Goal: Submit feedback/report problem

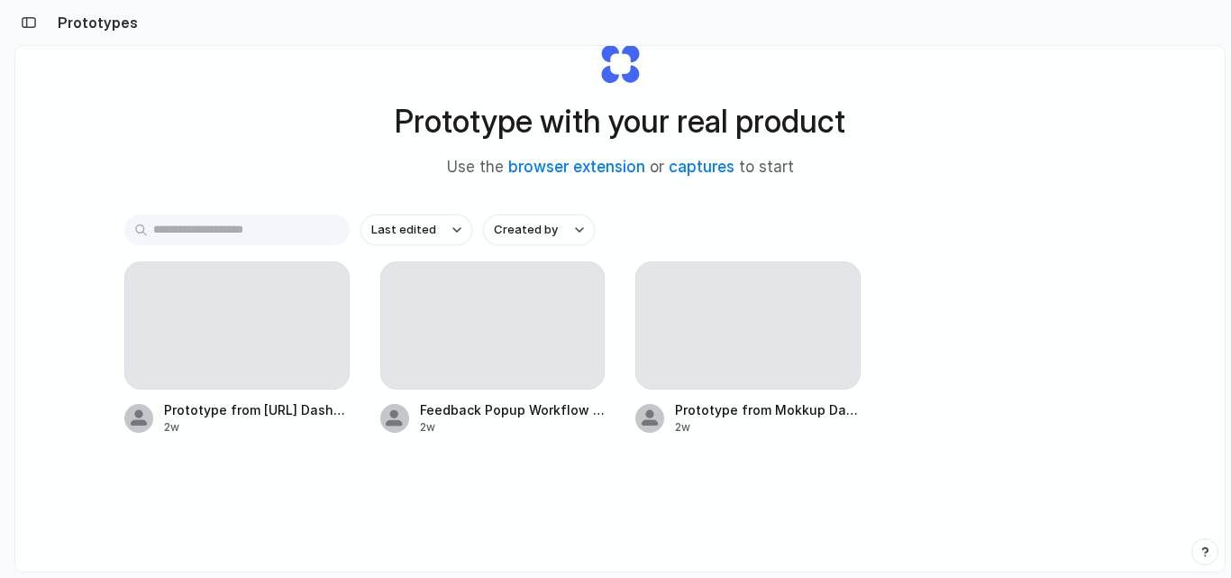
scroll to position [63, 0]
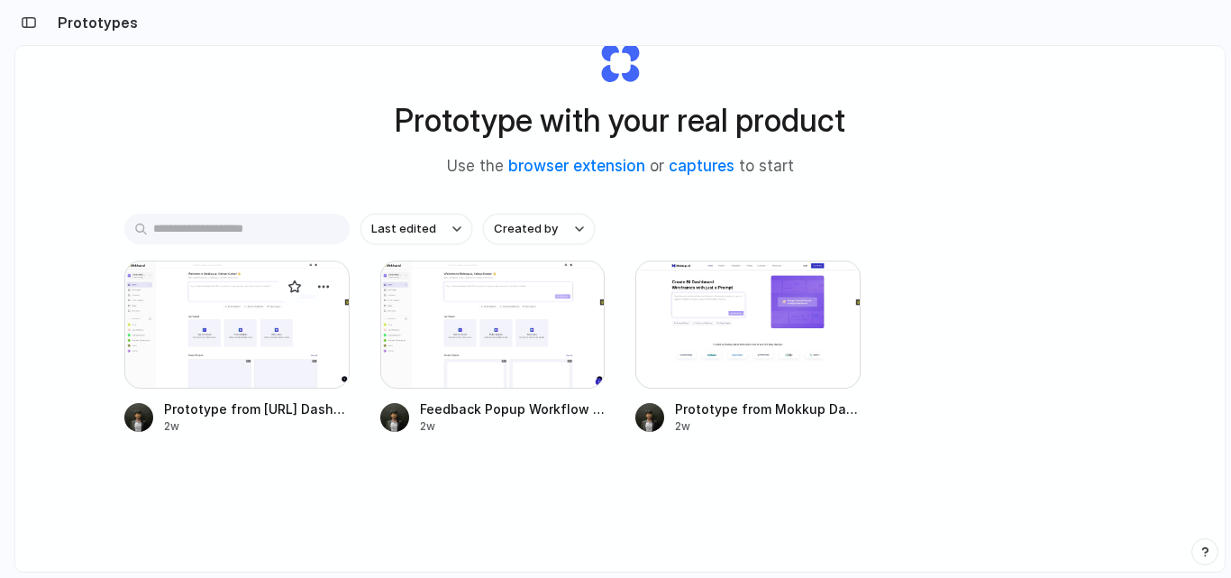
click at [274, 319] on div at bounding box center [236, 324] width 225 height 128
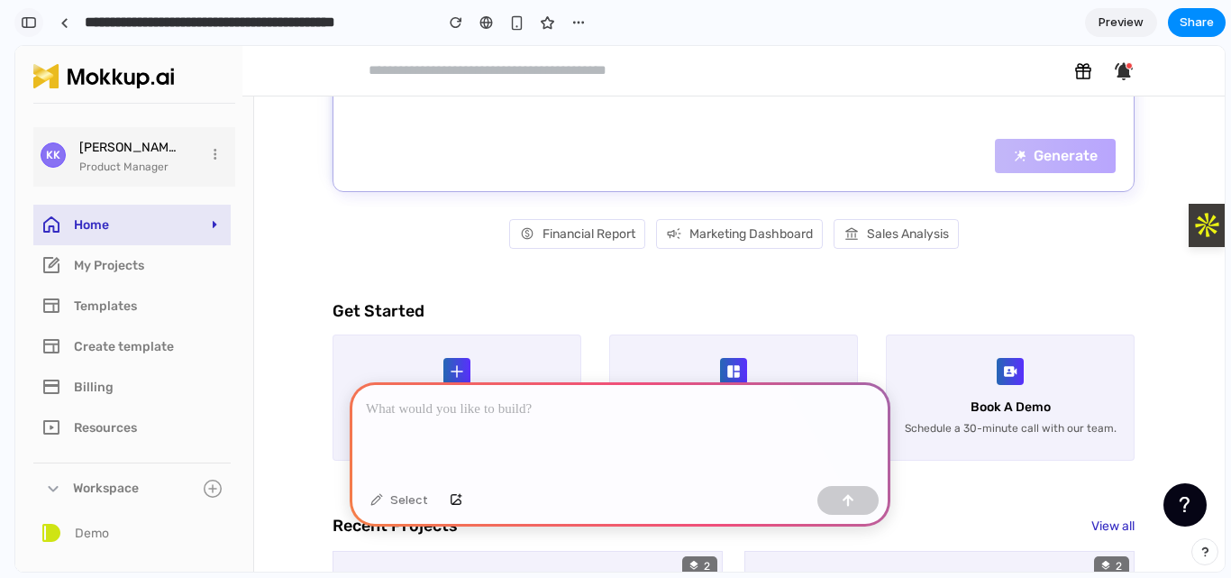
click at [21, 22] on div "button" at bounding box center [29, 22] width 16 height 13
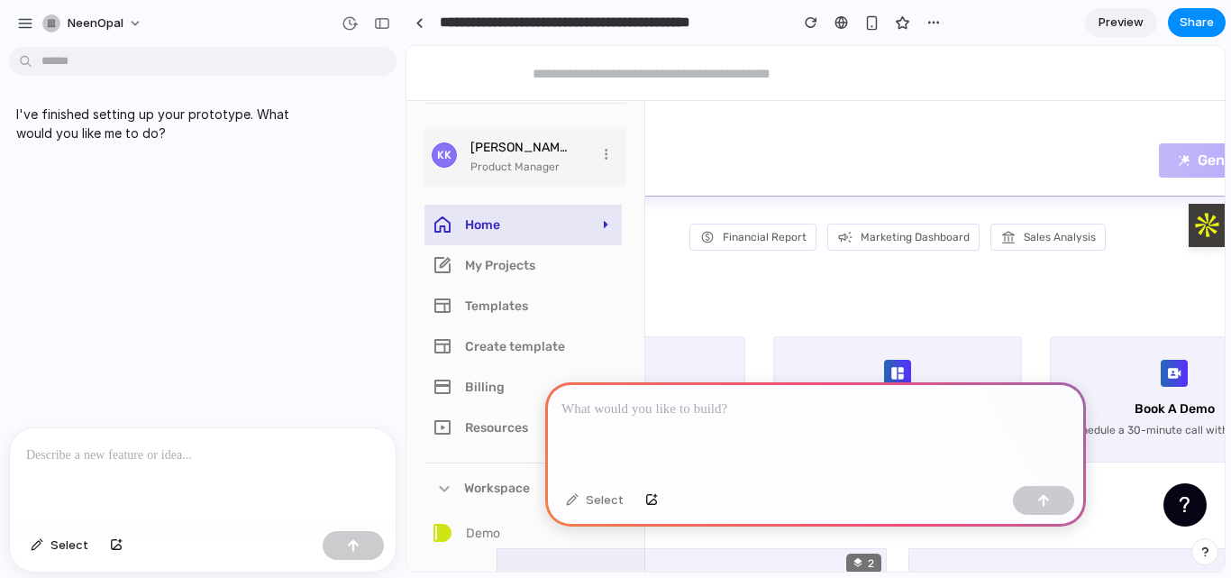
click at [21, 22] on div "button" at bounding box center [25, 23] width 16 height 16
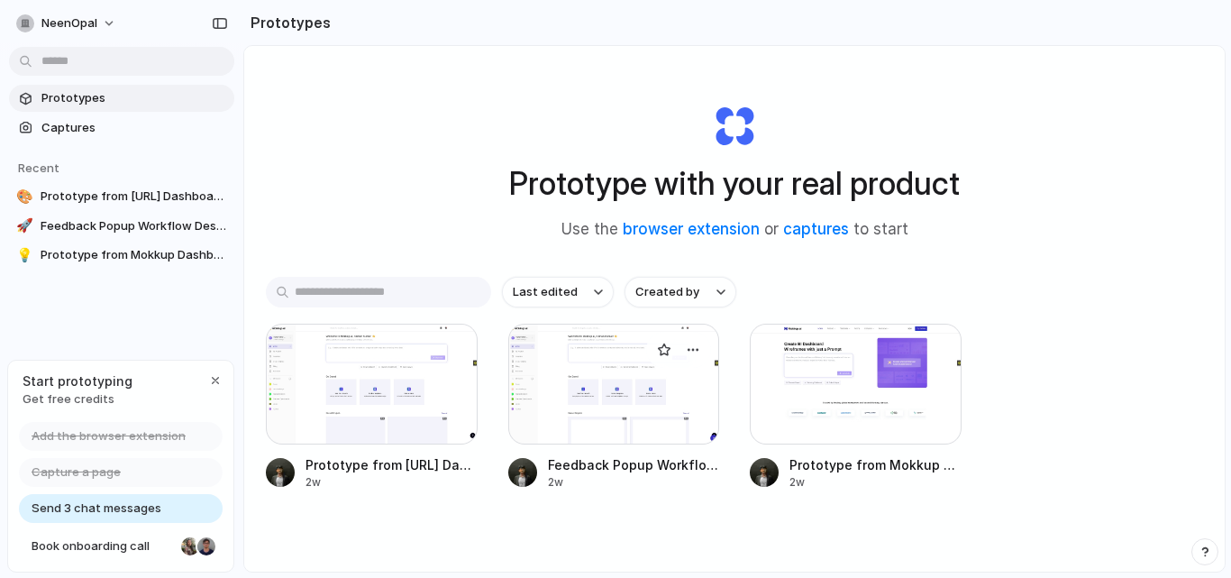
click at [534, 398] on div at bounding box center [614, 383] width 212 height 121
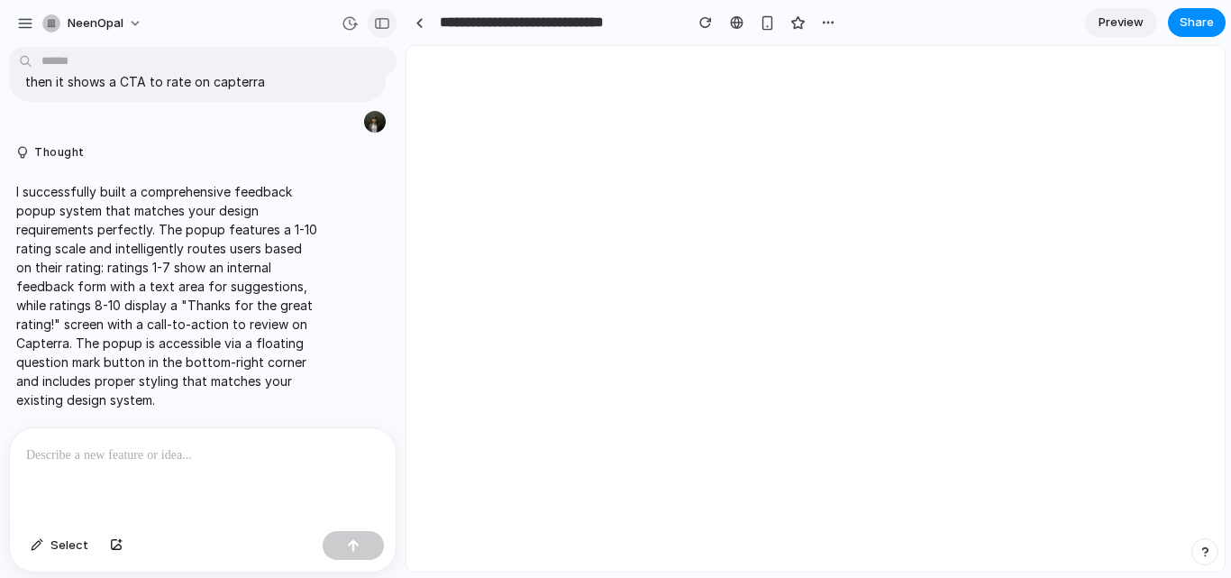
click at [386, 23] on div "button" at bounding box center [382, 23] width 16 height 13
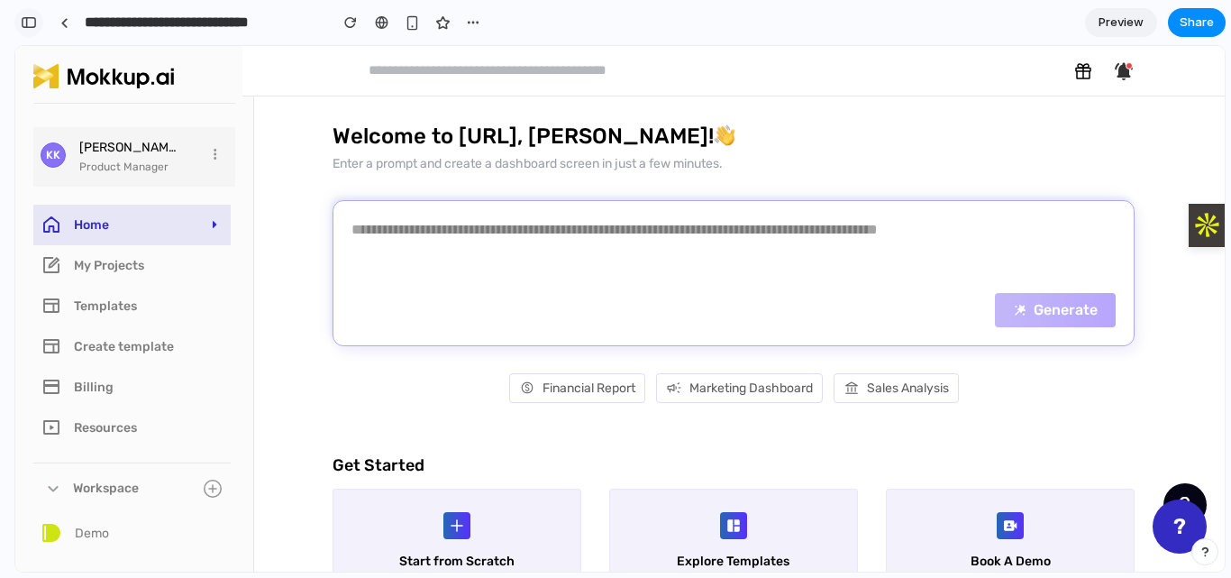
click at [29, 26] on div "button" at bounding box center [29, 22] width 16 height 13
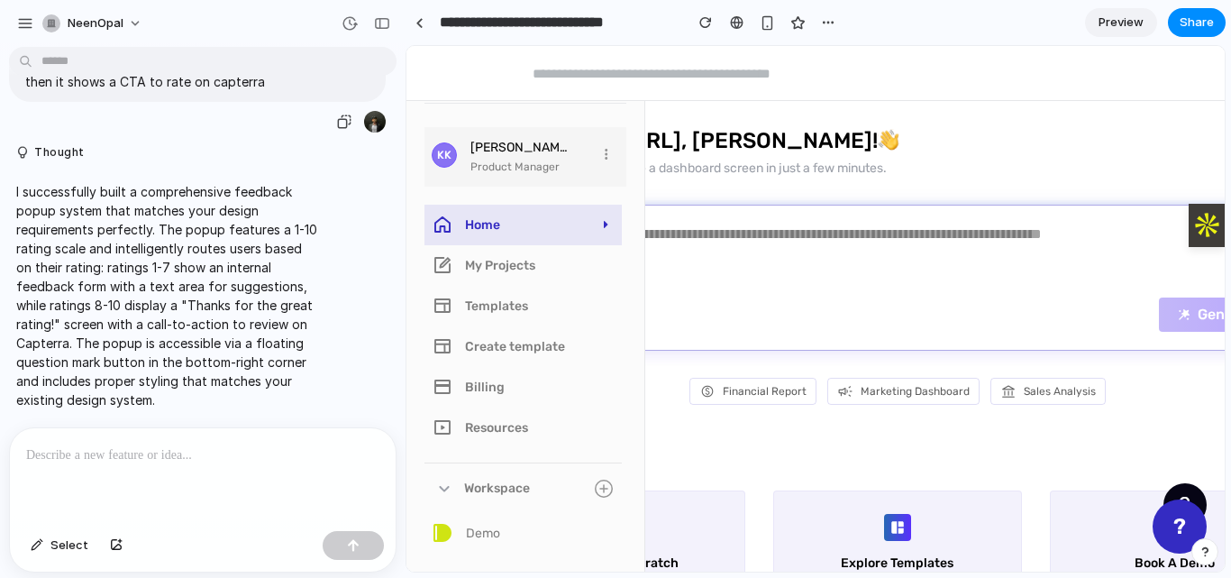
scroll to position [571, 0]
click at [371, 28] on button "button" at bounding box center [382, 23] width 29 height 29
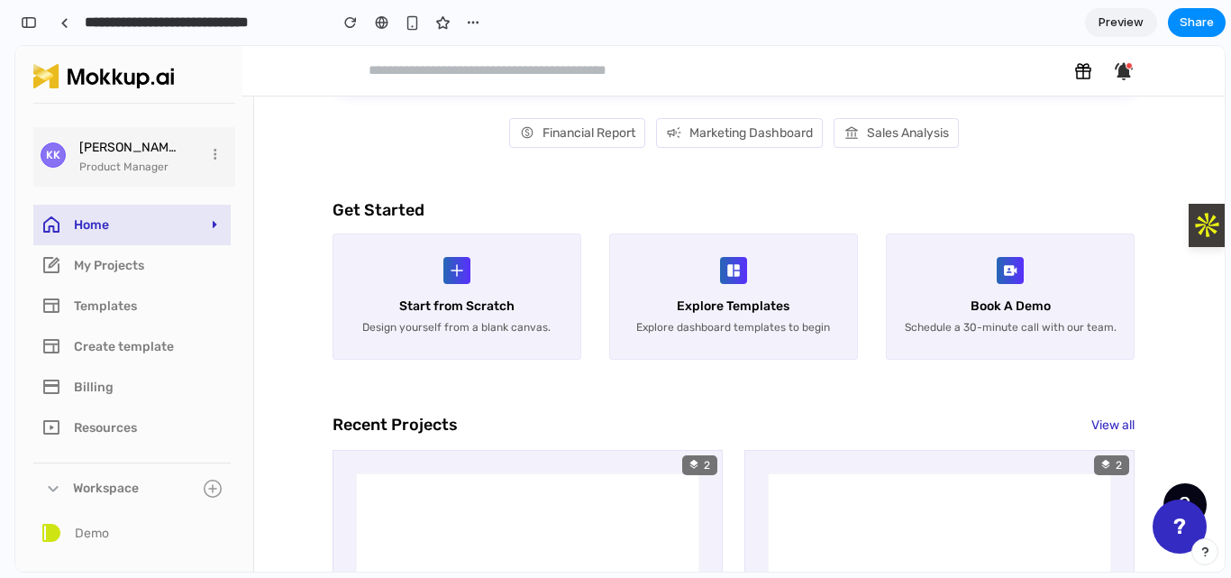
scroll to position [257, 0]
click at [1178, 533] on button "?" at bounding box center [1179, 526] width 54 height 54
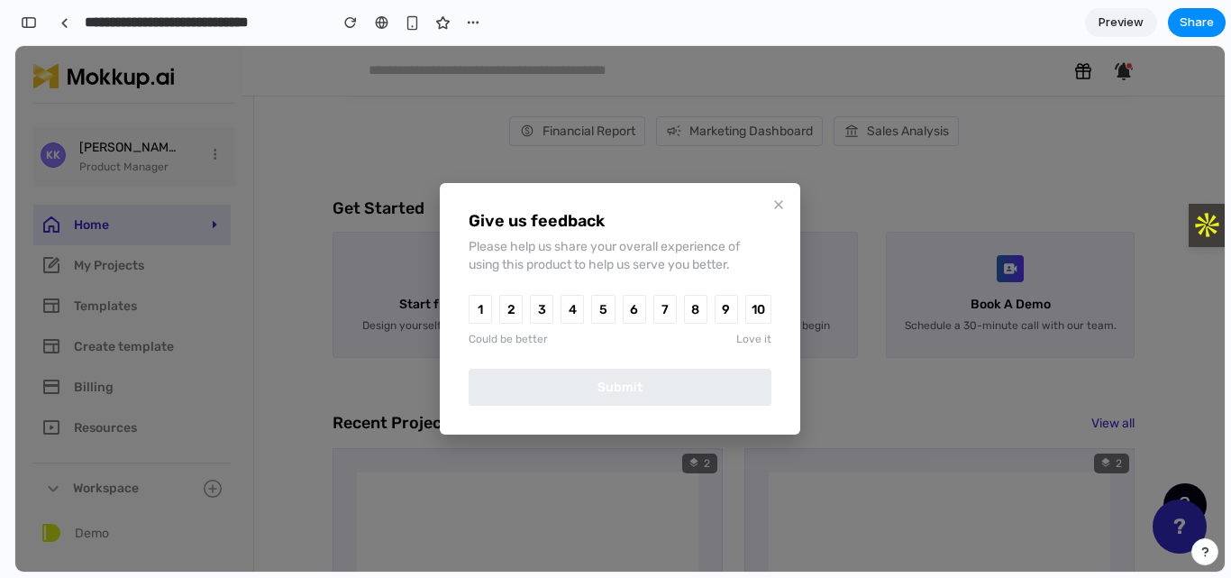
click at [769, 201] on button at bounding box center [779, 205] width 22 height 22
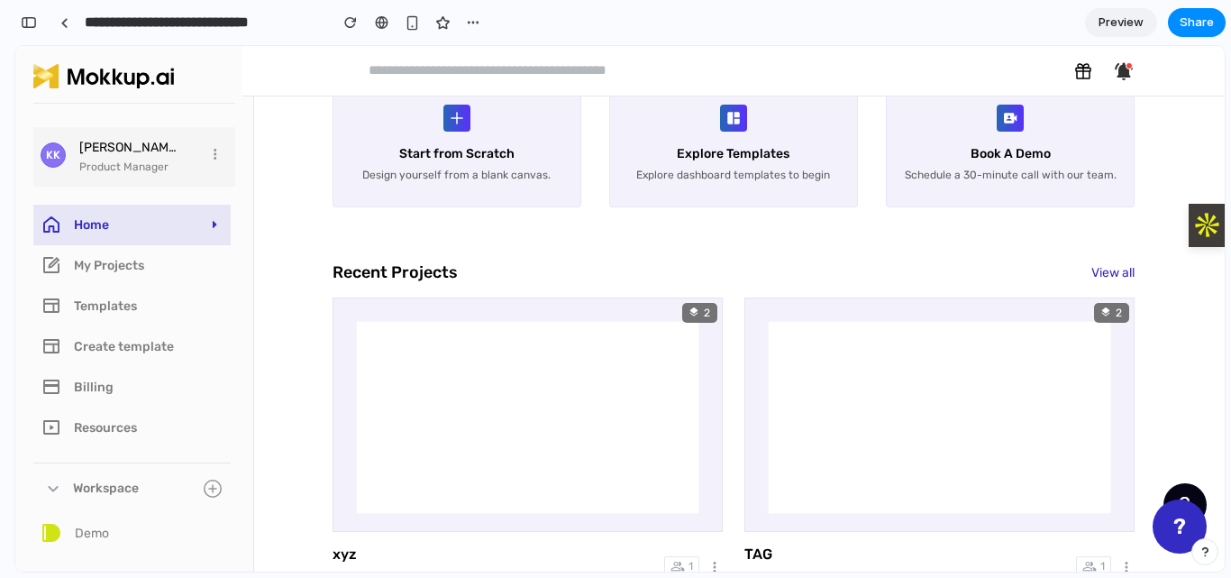
scroll to position [409, 0]
click at [1181, 530] on button "?" at bounding box center [1179, 526] width 54 height 54
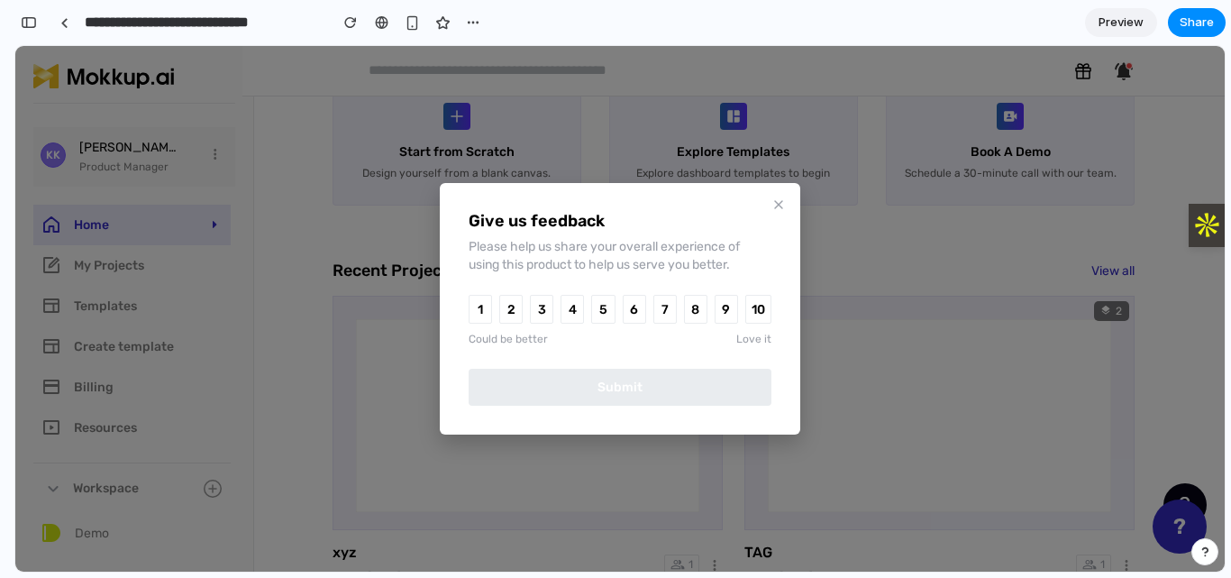
click at [478, 311] on button "1" at bounding box center [480, 309] width 23 height 29
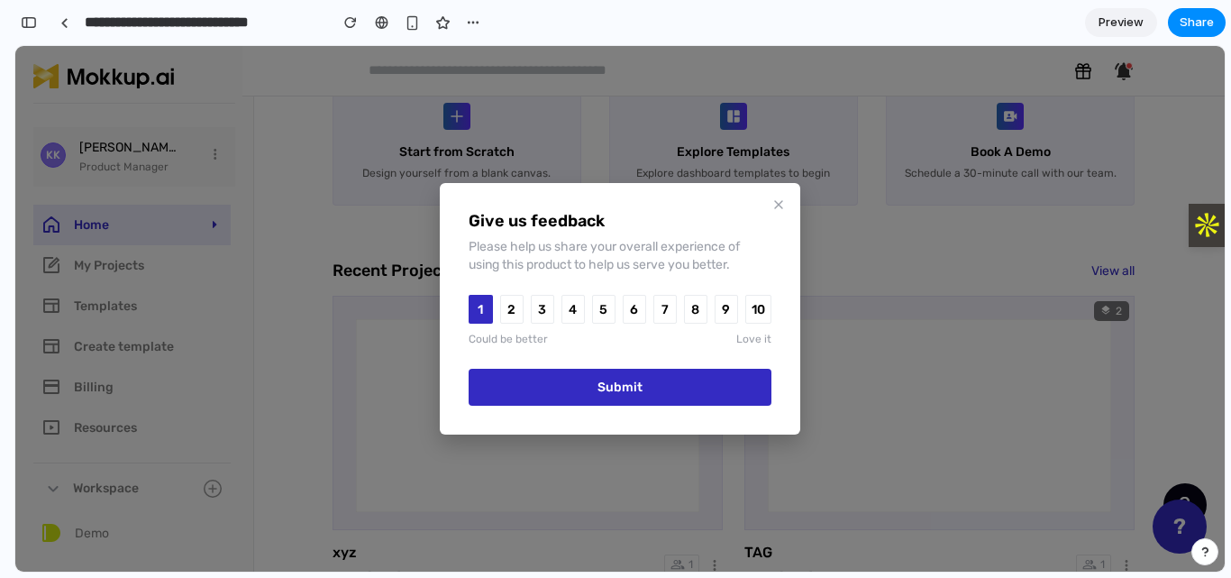
click at [641, 304] on button "6" at bounding box center [634, 309] width 23 height 29
click at [657, 305] on button "7" at bounding box center [664, 309] width 23 height 29
click at [624, 392] on button "Submit" at bounding box center [620, 386] width 303 height 37
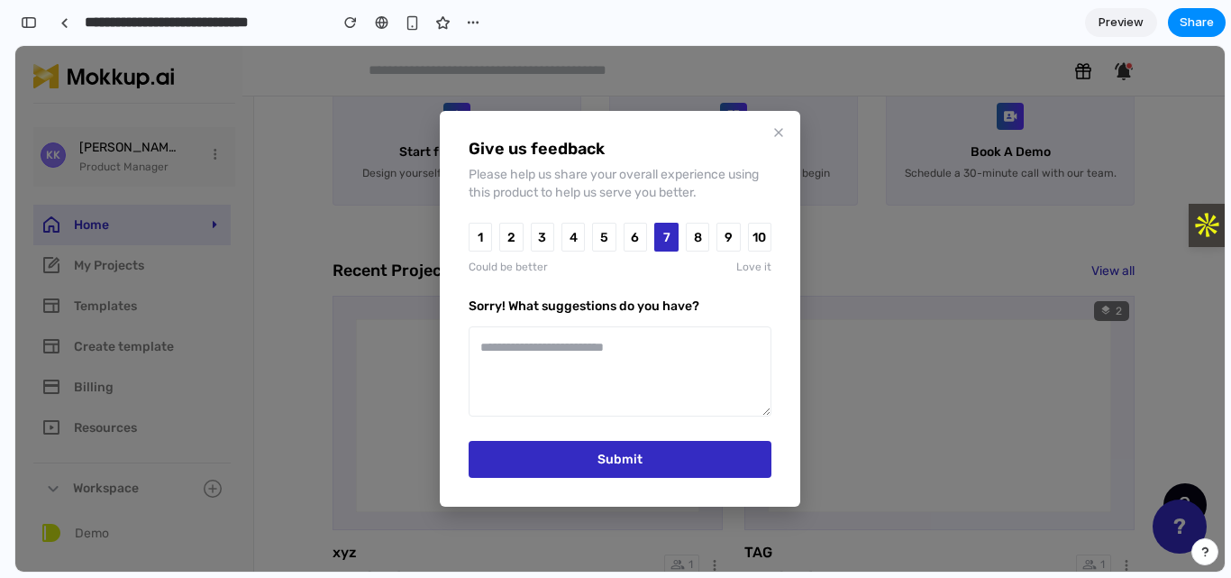
click at [569, 352] on textarea at bounding box center [620, 371] width 303 height 90
click at [548, 459] on button "Submit" at bounding box center [620, 459] width 303 height 37
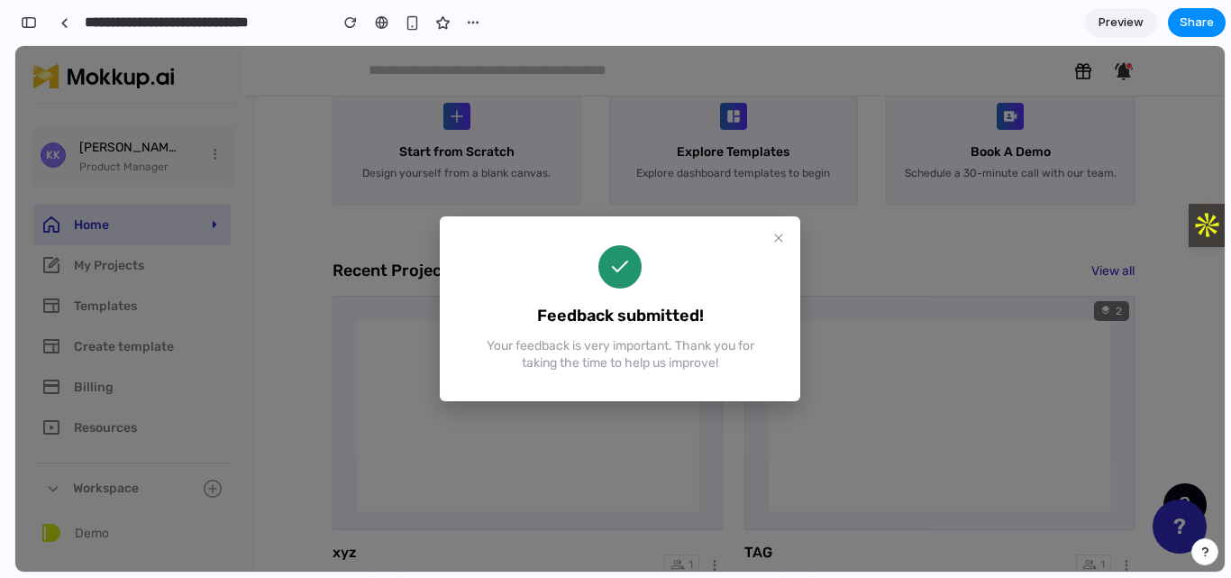
click at [786, 241] on button at bounding box center [779, 238] width 22 height 22
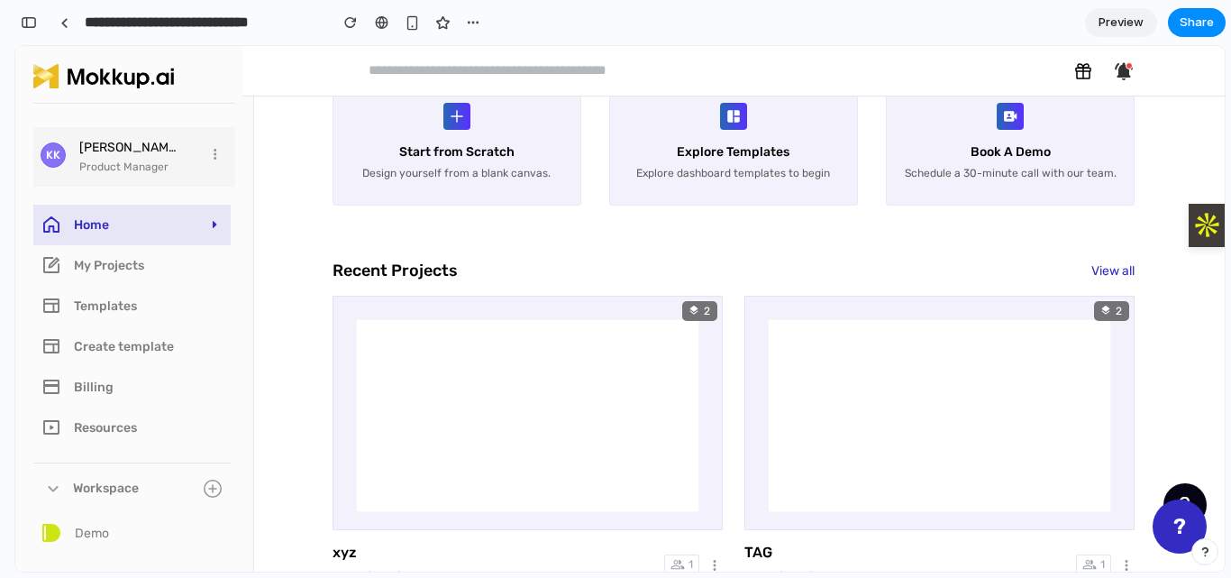
click at [1180, 522] on button "?" at bounding box center [1179, 526] width 54 height 54
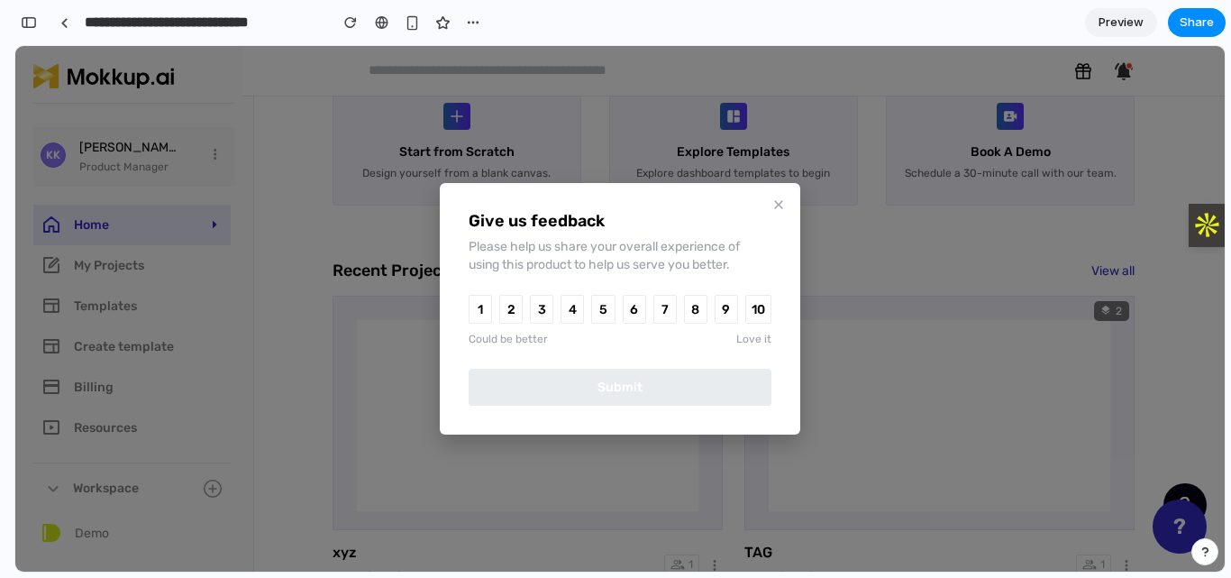
click at [696, 304] on button "8" at bounding box center [695, 309] width 23 height 29
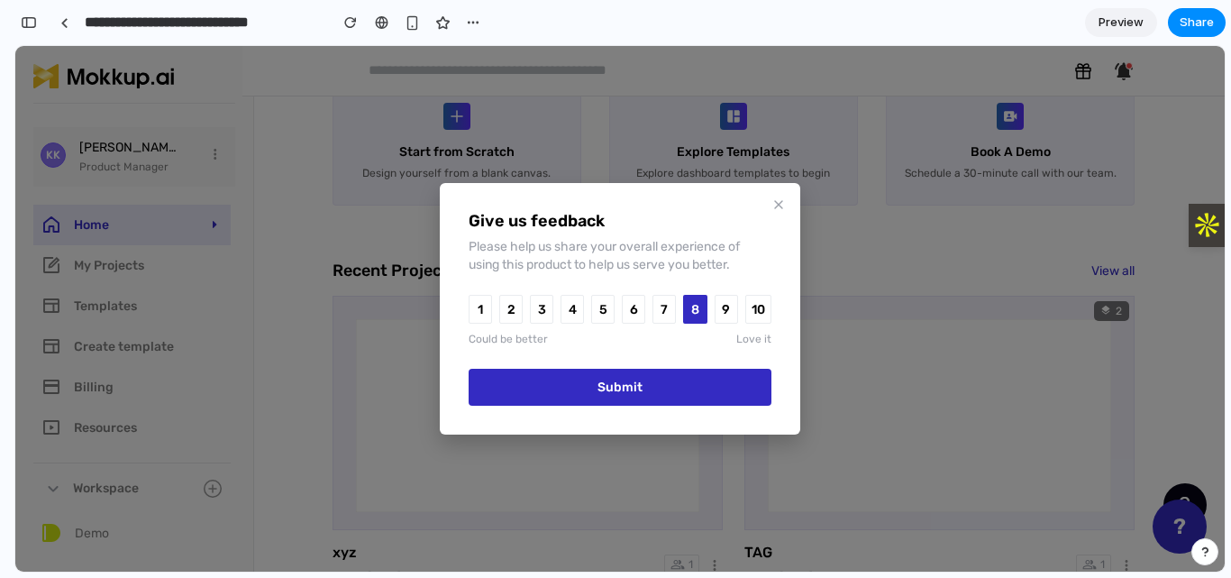
click at [728, 308] on button "9" at bounding box center [725, 309] width 23 height 29
click at [638, 385] on button "Submit" at bounding box center [620, 386] width 303 height 37
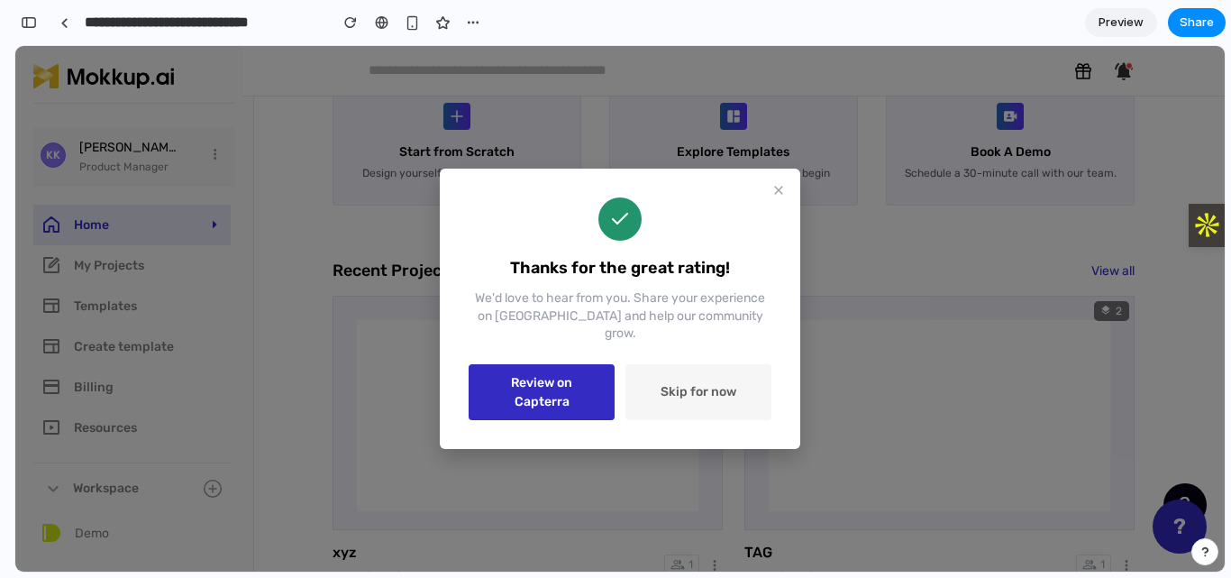
click at [551, 372] on button "Review on Capterra" at bounding box center [542, 392] width 146 height 56
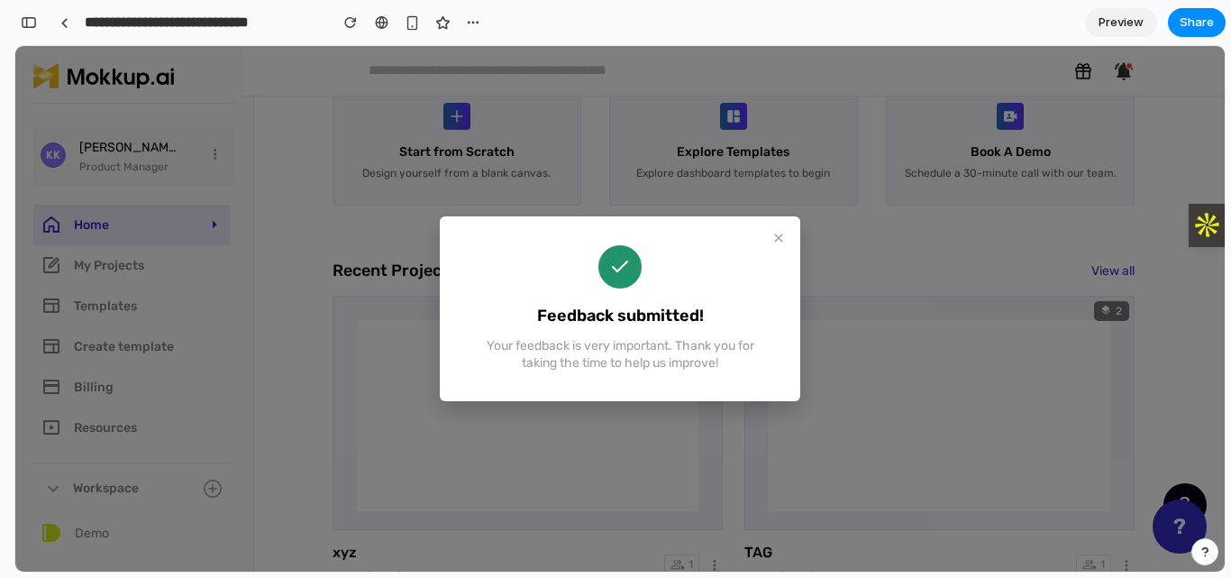
click at [780, 230] on button at bounding box center [779, 238] width 22 height 22
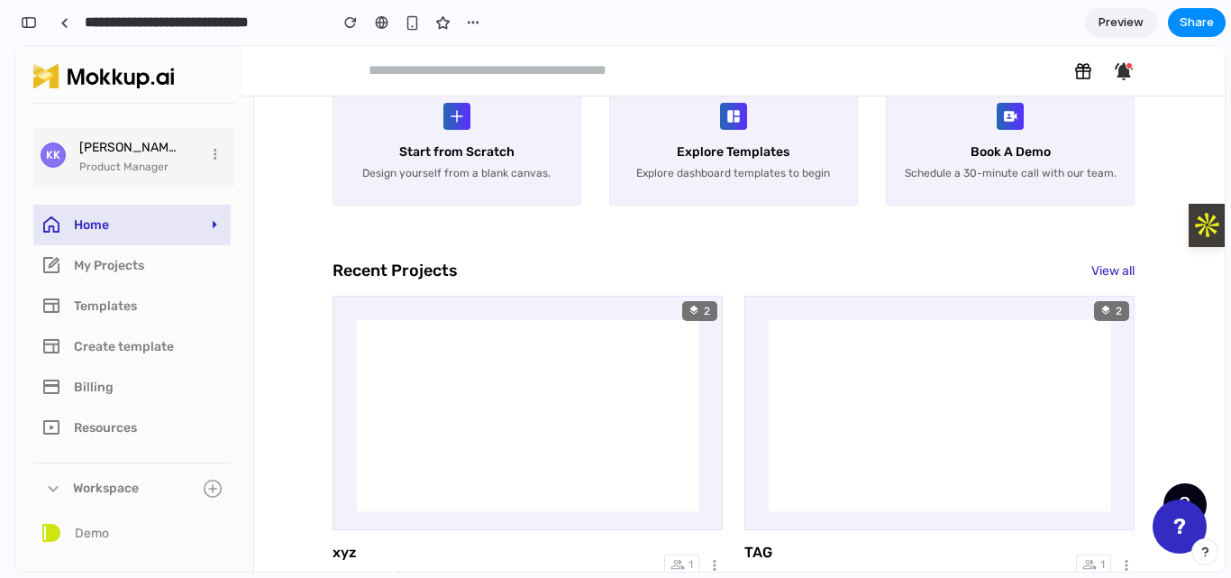
click at [1165, 530] on button "?" at bounding box center [1179, 526] width 54 height 54
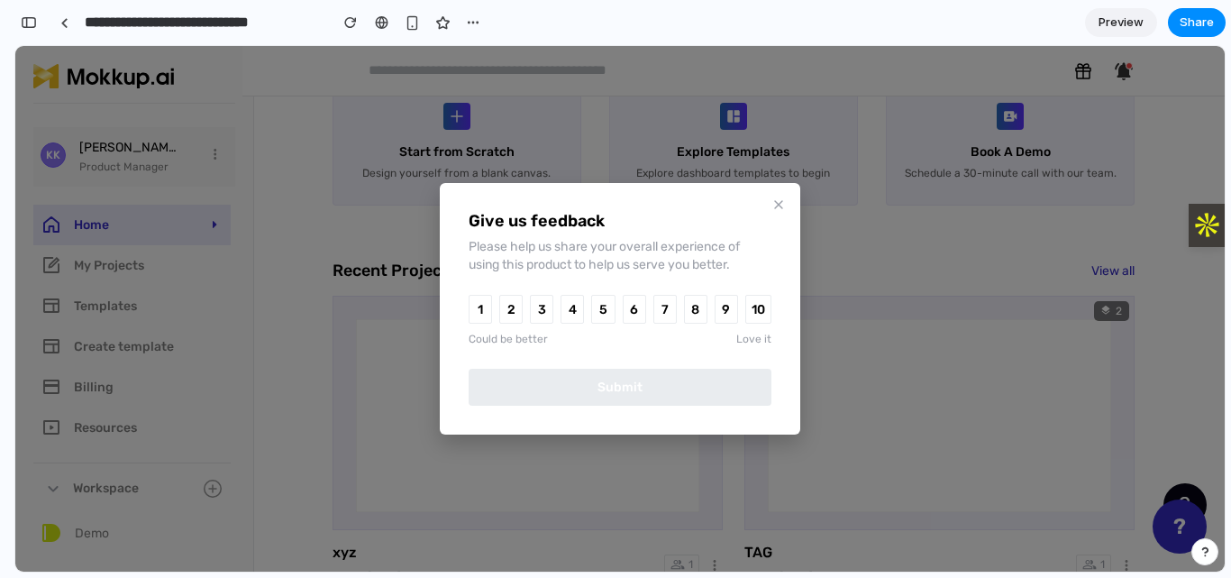
click at [693, 304] on button "8" at bounding box center [695, 309] width 23 height 29
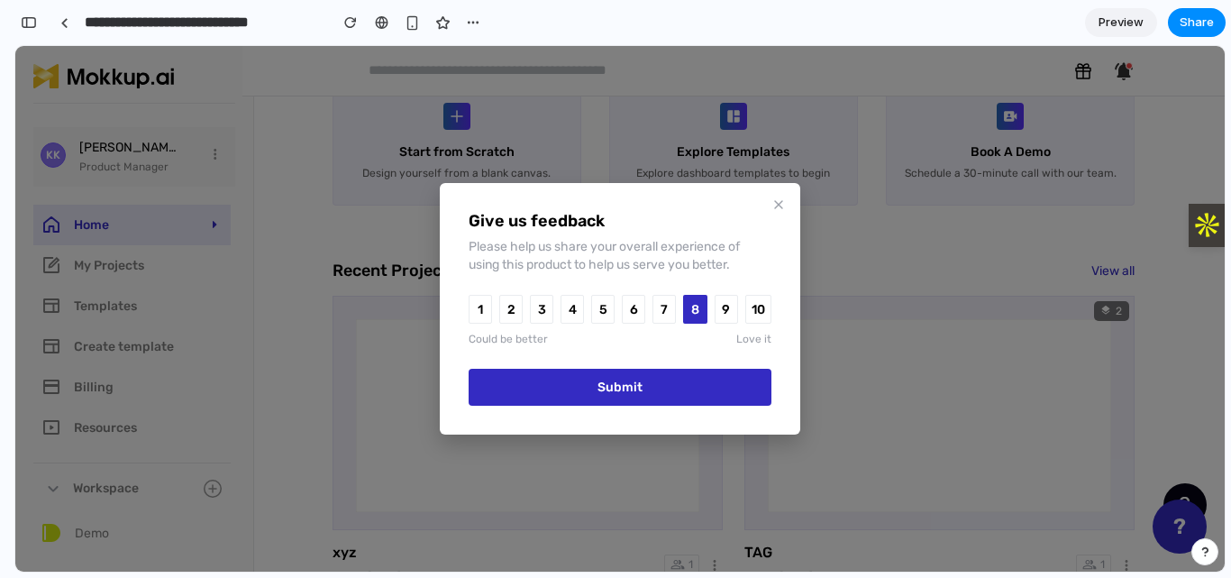
click at [722, 305] on button "9" at bounding box center [725, 309] width 23 height 29
click at [619, 381] on button "Submit" at bounding box center [620, 386] width 303 height 37
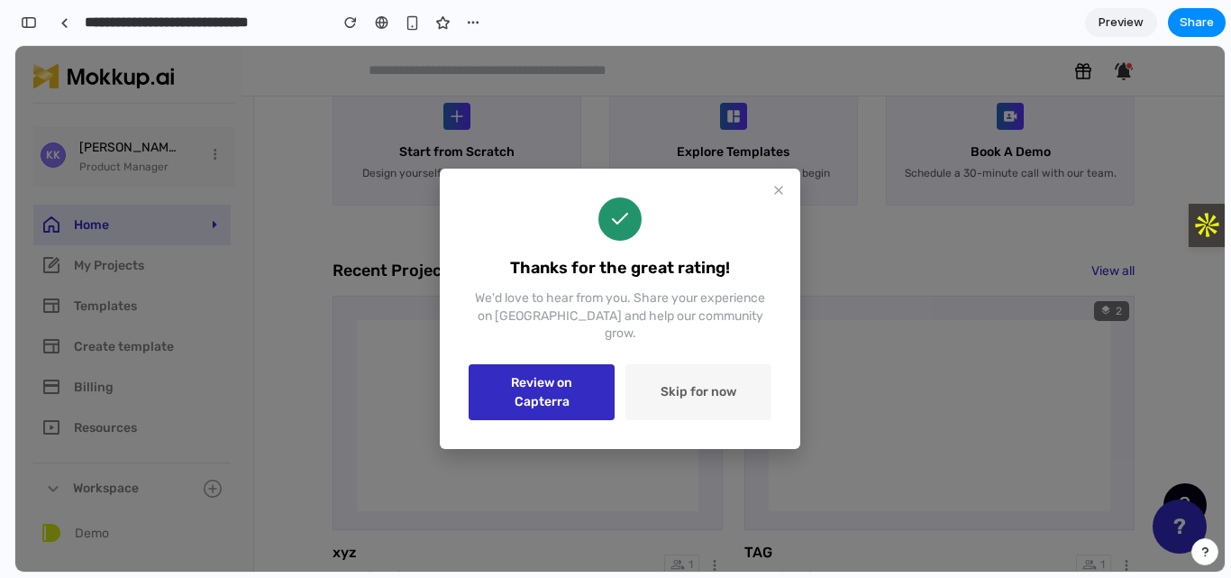
click at [779, 194] on icon at bounding box center [778, 190] width 7 height 7
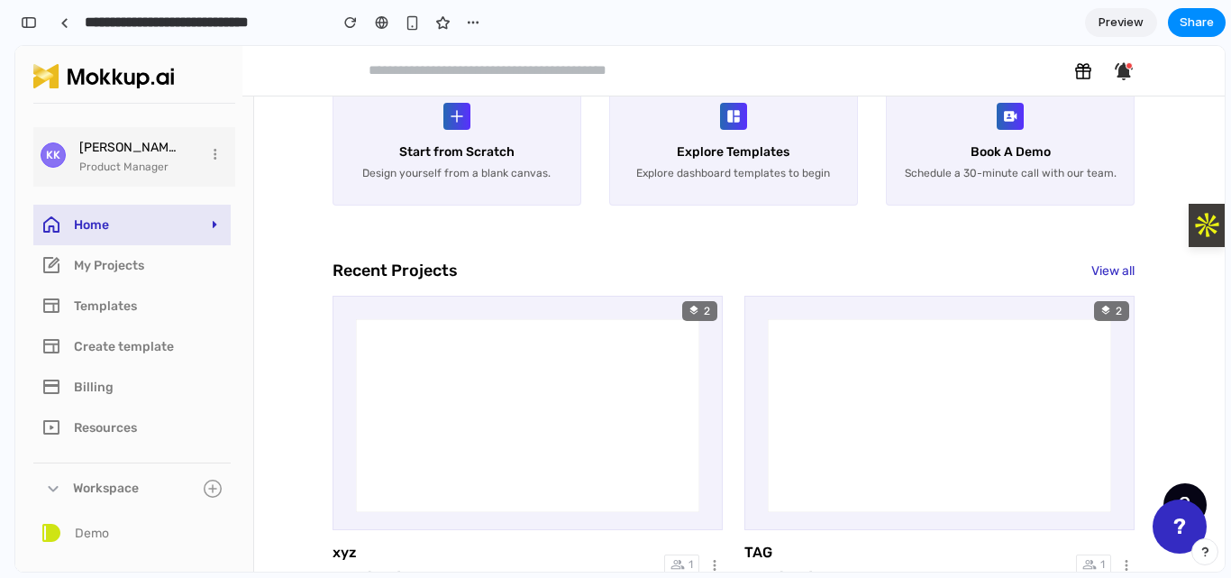
click at [1161, 523] on button "?" at bounding box center [1179, 526] width 54 height 54
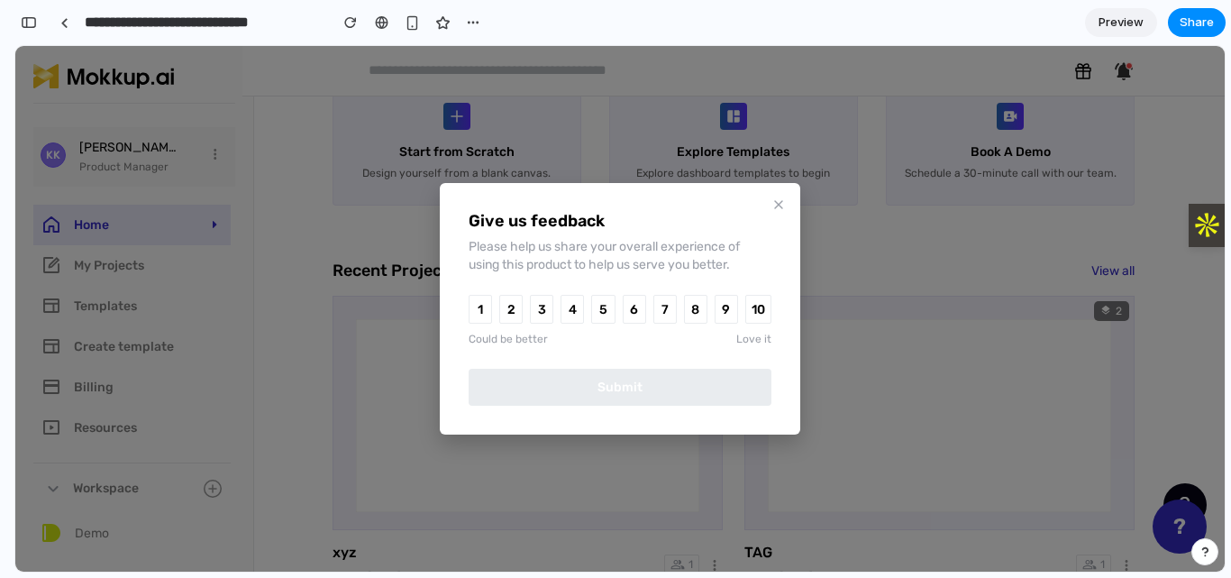
click at [772, 204] on icon at bounding box center [778, 204] width 14 height 14
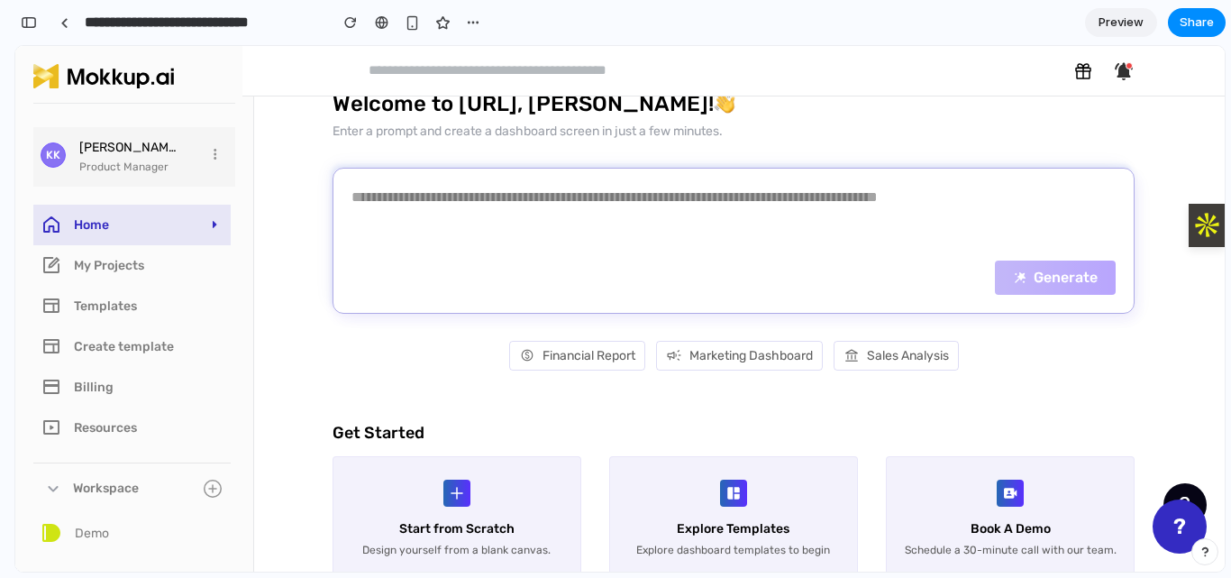
scroll to position [0, 0]
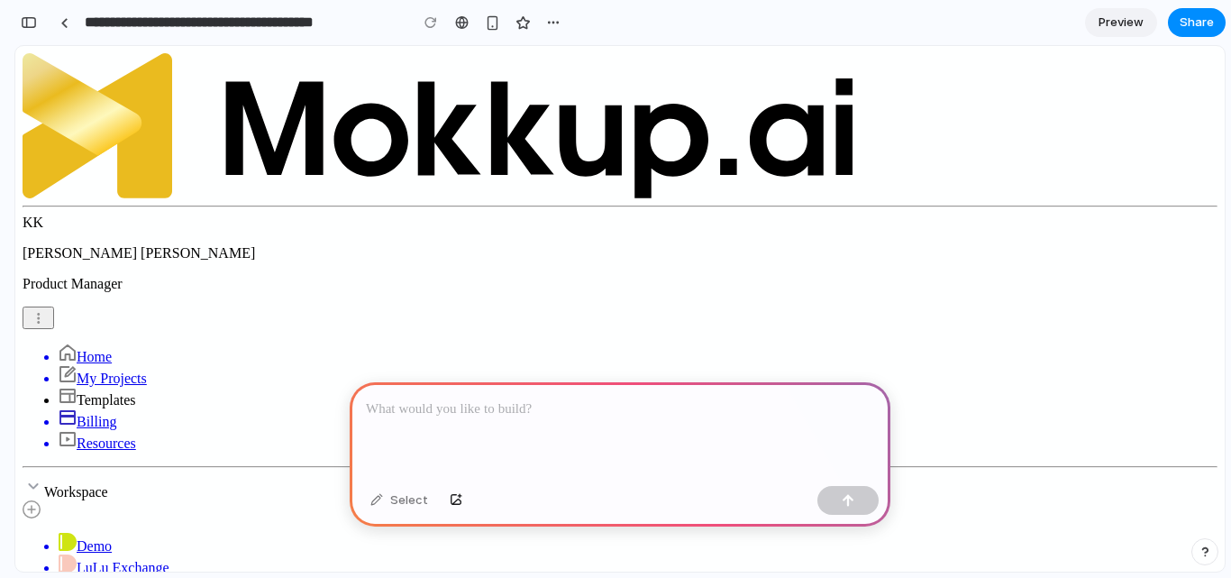
scroll to position [257, 0]
click at [97, 343] on li "Home" at bounding box center [638, 354] width 1159 height 22
click at [400, 407] on p at bounding box center [620, 409] width 508 height 22
